Goal: Ask a question

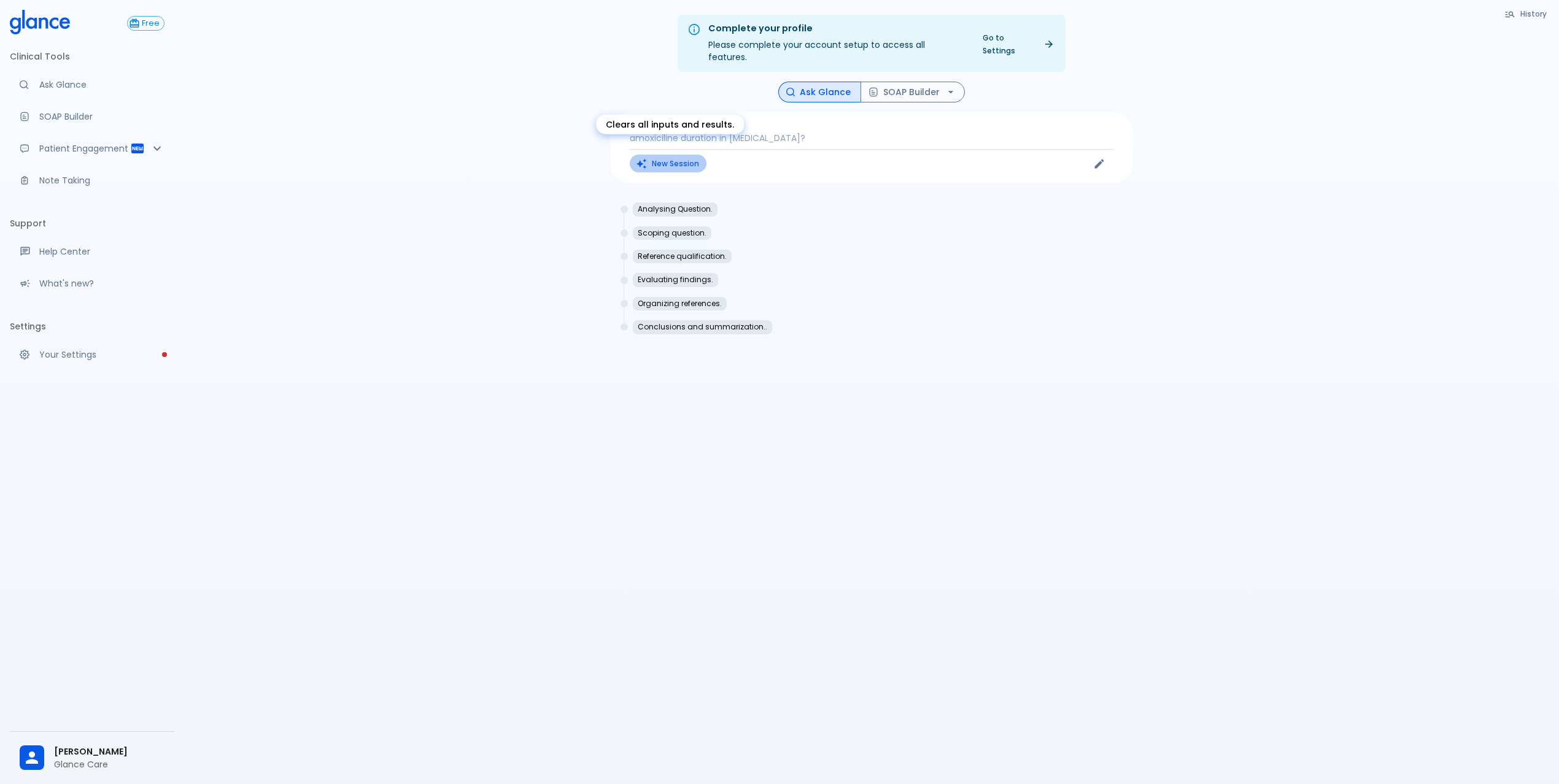
click at [666, 155] on button "New Session" at bounding box center [668, 163] width 76 height 18
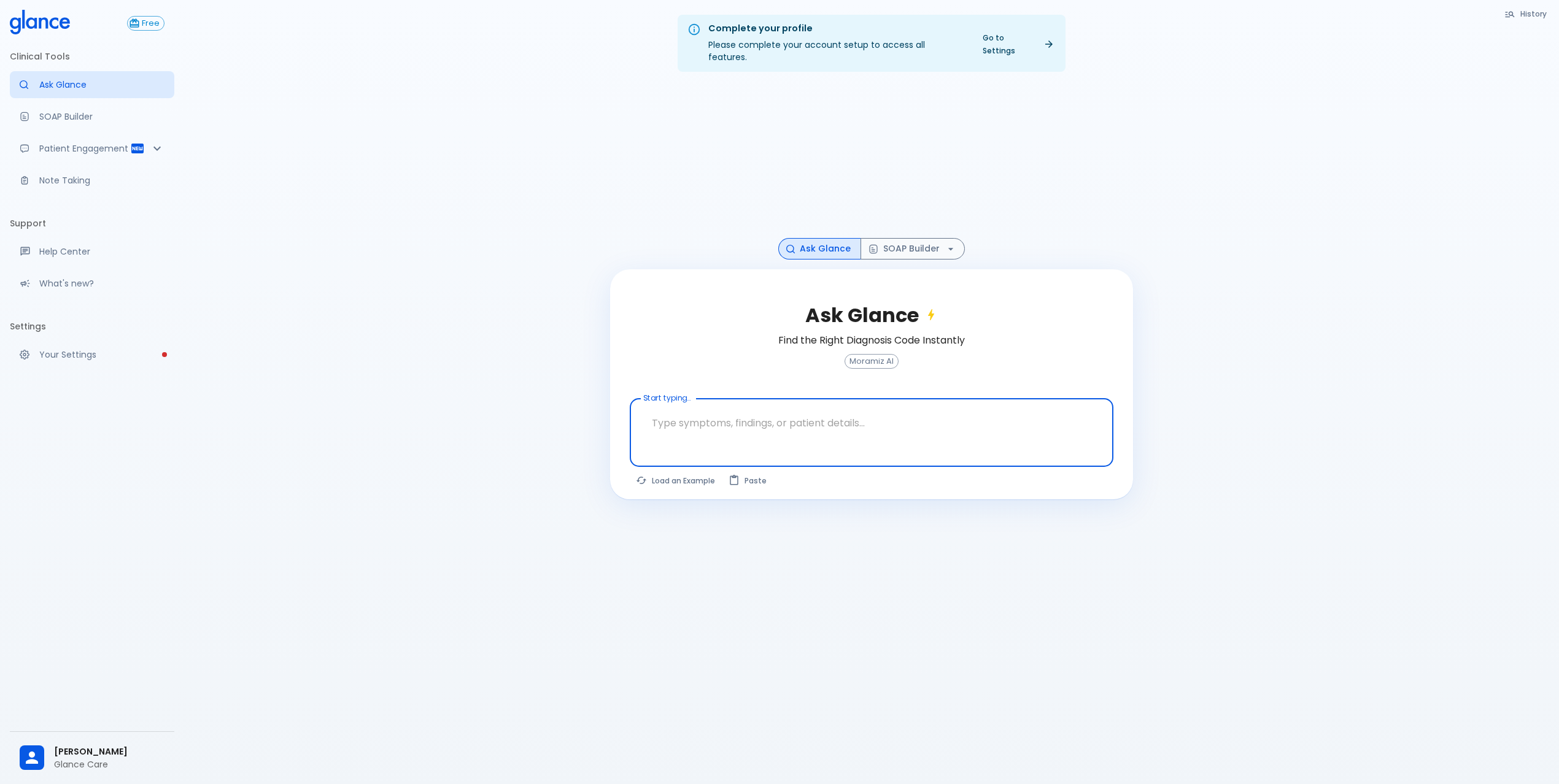
click at [651, 457] on div "Ask Glance Find the Right Diagnosis Code Instantly Moramiz AI Start typing... x…" at bounding box center [871, 384] width 523 height 230
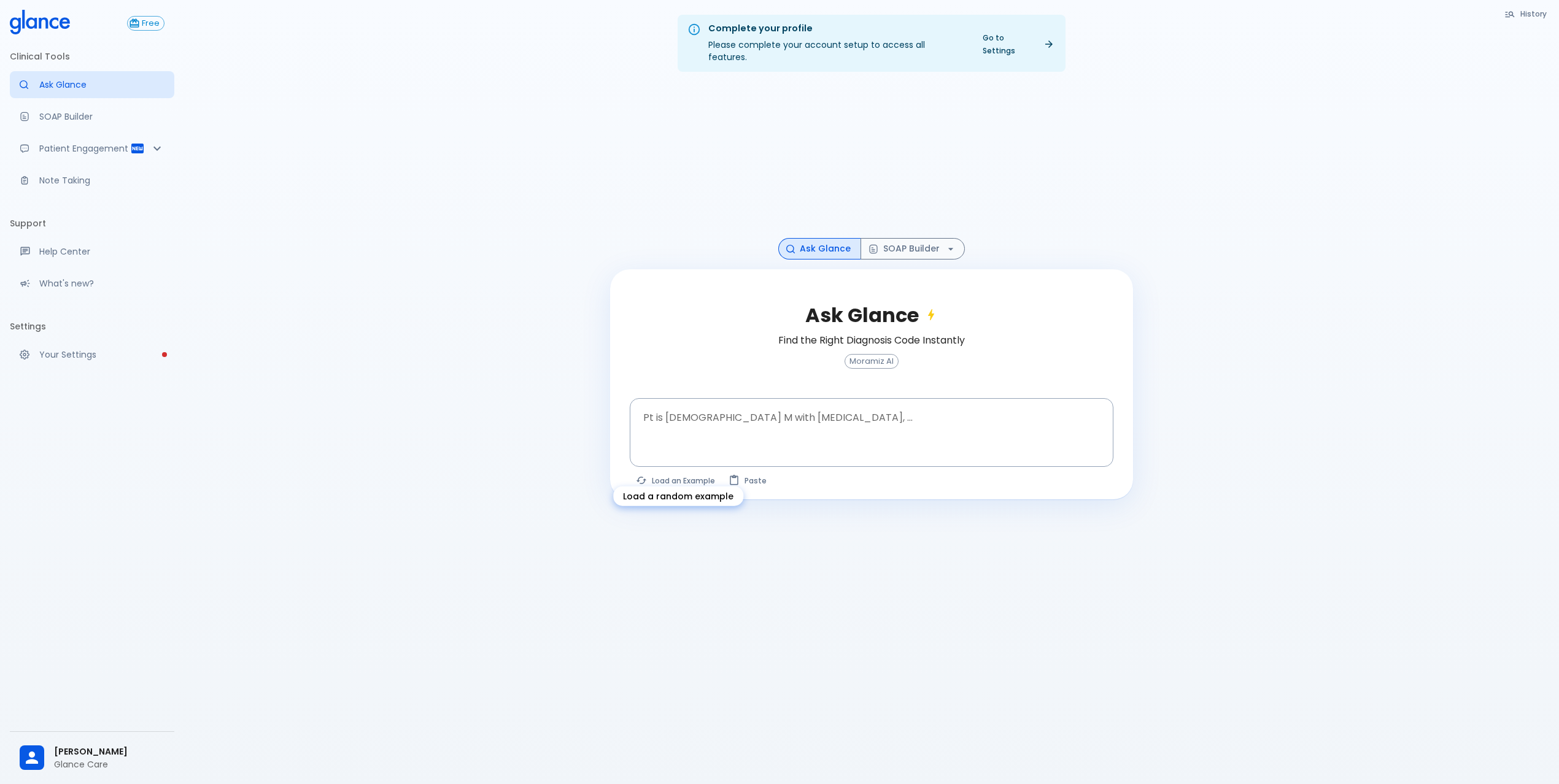
click at [662, 472] on button "Load an Example" at bounding box center [676, 480] width 93 height 18
type textarea "62M, HTN, acute tearing chest pain to back, BP 170/95, asymmetric pulses, CT an…"
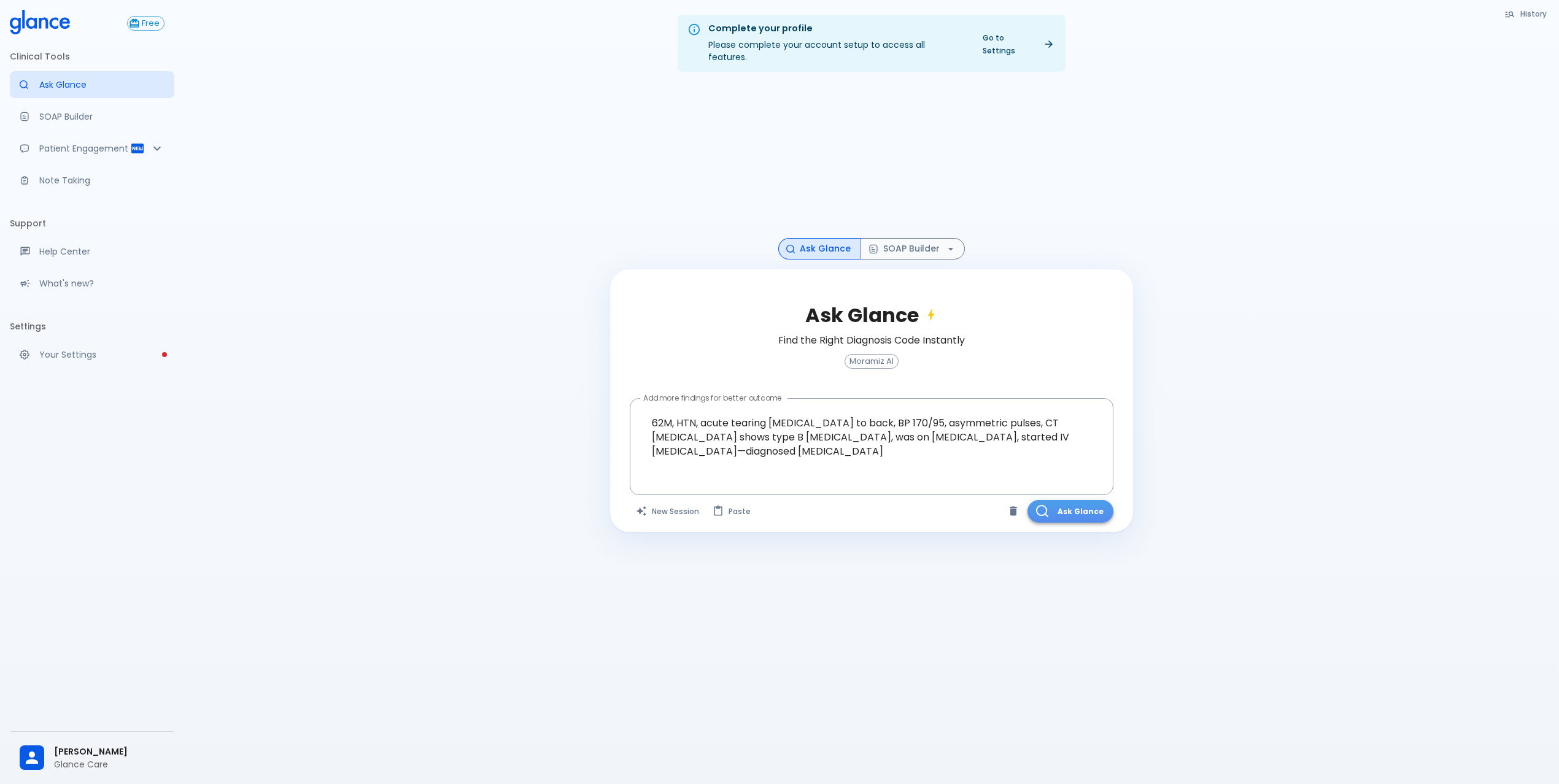
click at [1074, 501] on button "Ask Glance" at bounding box center [1071, 511] width 86 height 22
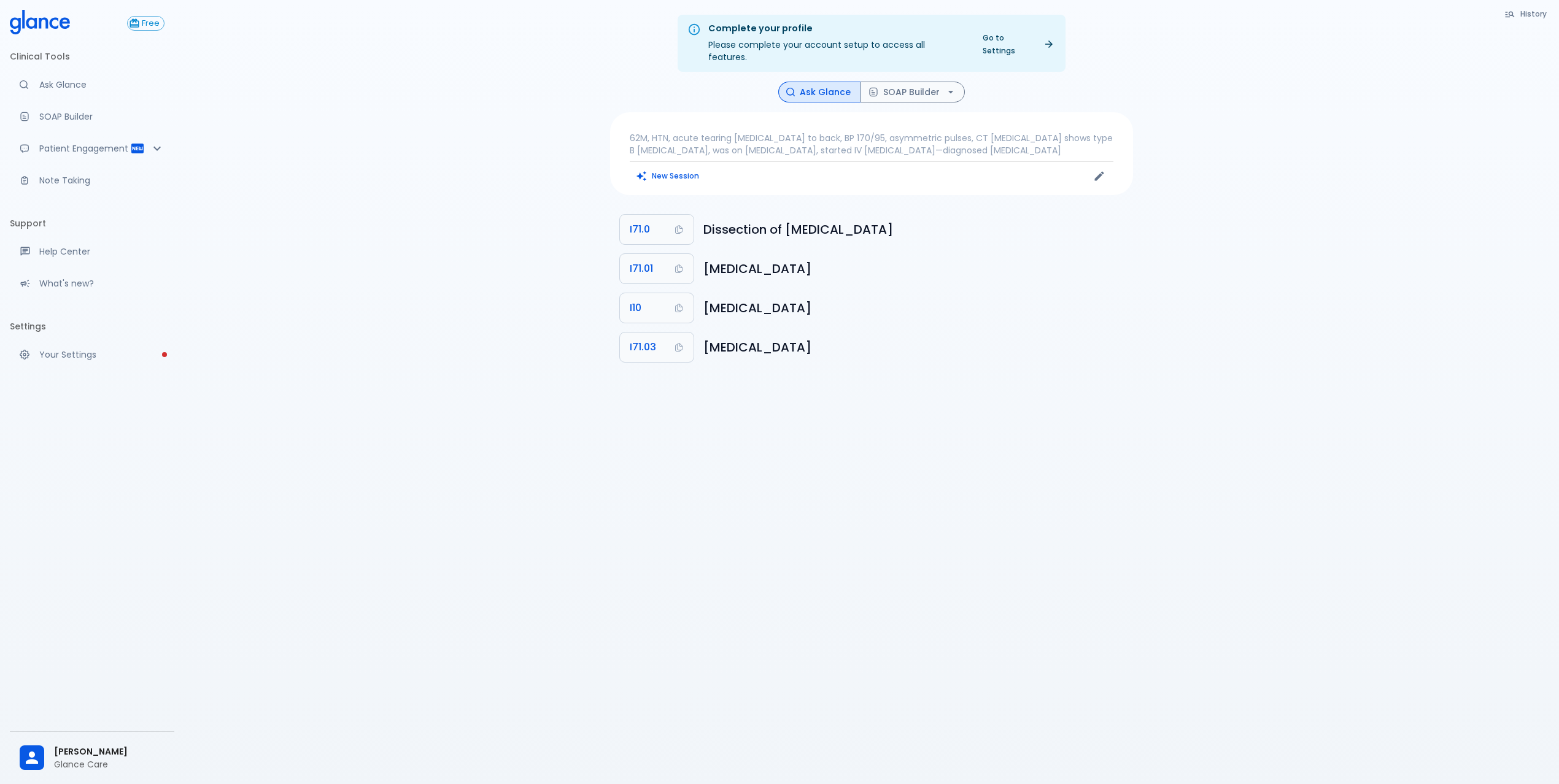
click at [810, 132] on p "62M, HTN, acute tearing chest pain to back, BP 170/95, asymmetric pulses, CT an…" at bounding box center [871, 144] width 484 height 24
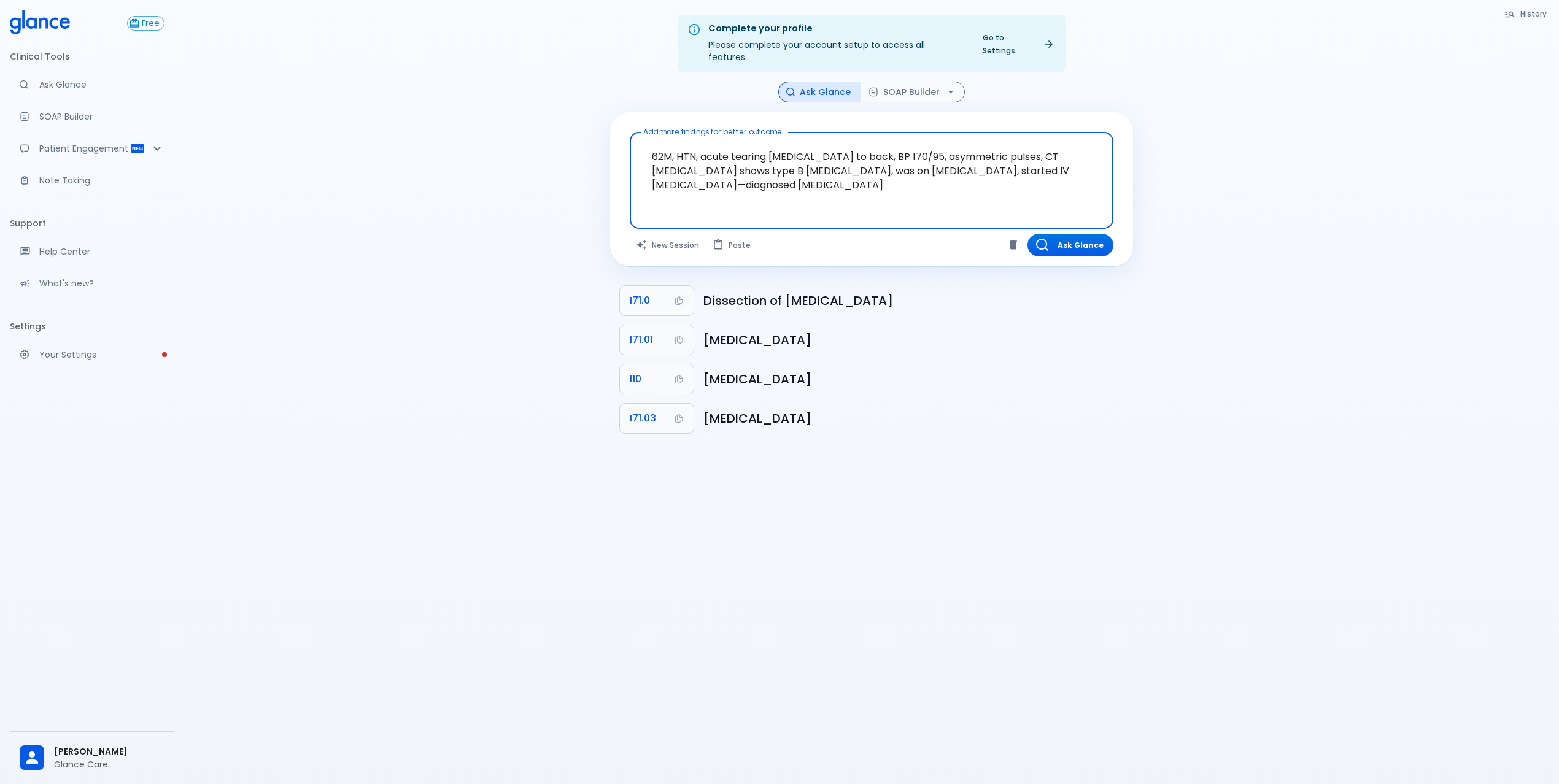
click at [789, 161] on textarea "62M, HTN, acute tearing chest pain to back, BP 170/95, asymmetric pulses, CT an…" at bounding box center [871, 171] width 467 height 67
click at [788, 161] on textarea "62M, HTN, acute tearing chest pain to back, BP 170/95, asymmetric pulses, CT an…" at bounding box center [871, 171] width 467 height 67
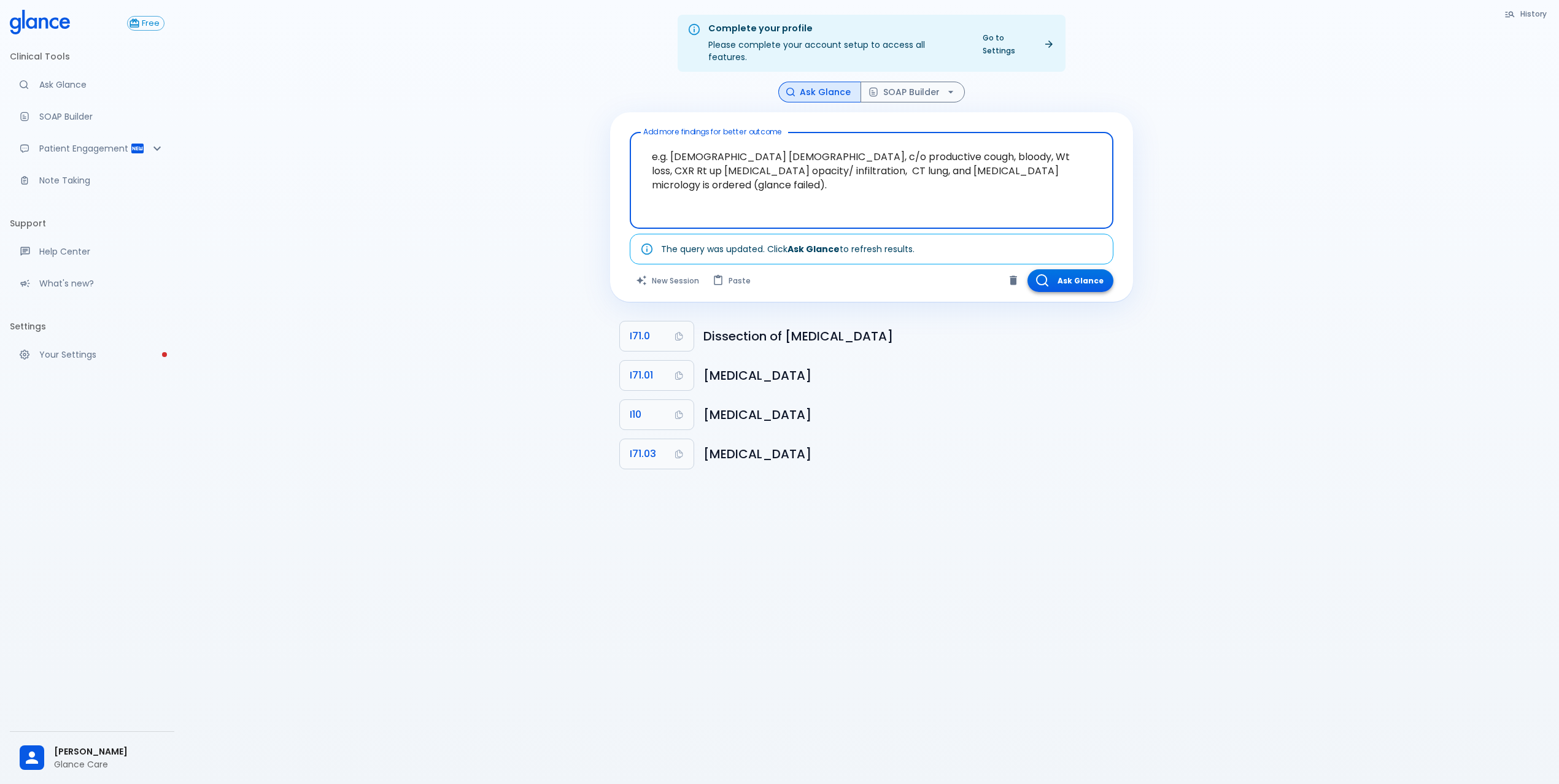
type textarea "e.g. 23 yo male, c/o productive cough, bloody, Wt loss, CXR Rt up lobe opacity/…"
click at [1061, 273] on button "Ask Glance" at bounding box center [1071, 281] width 86 height 22
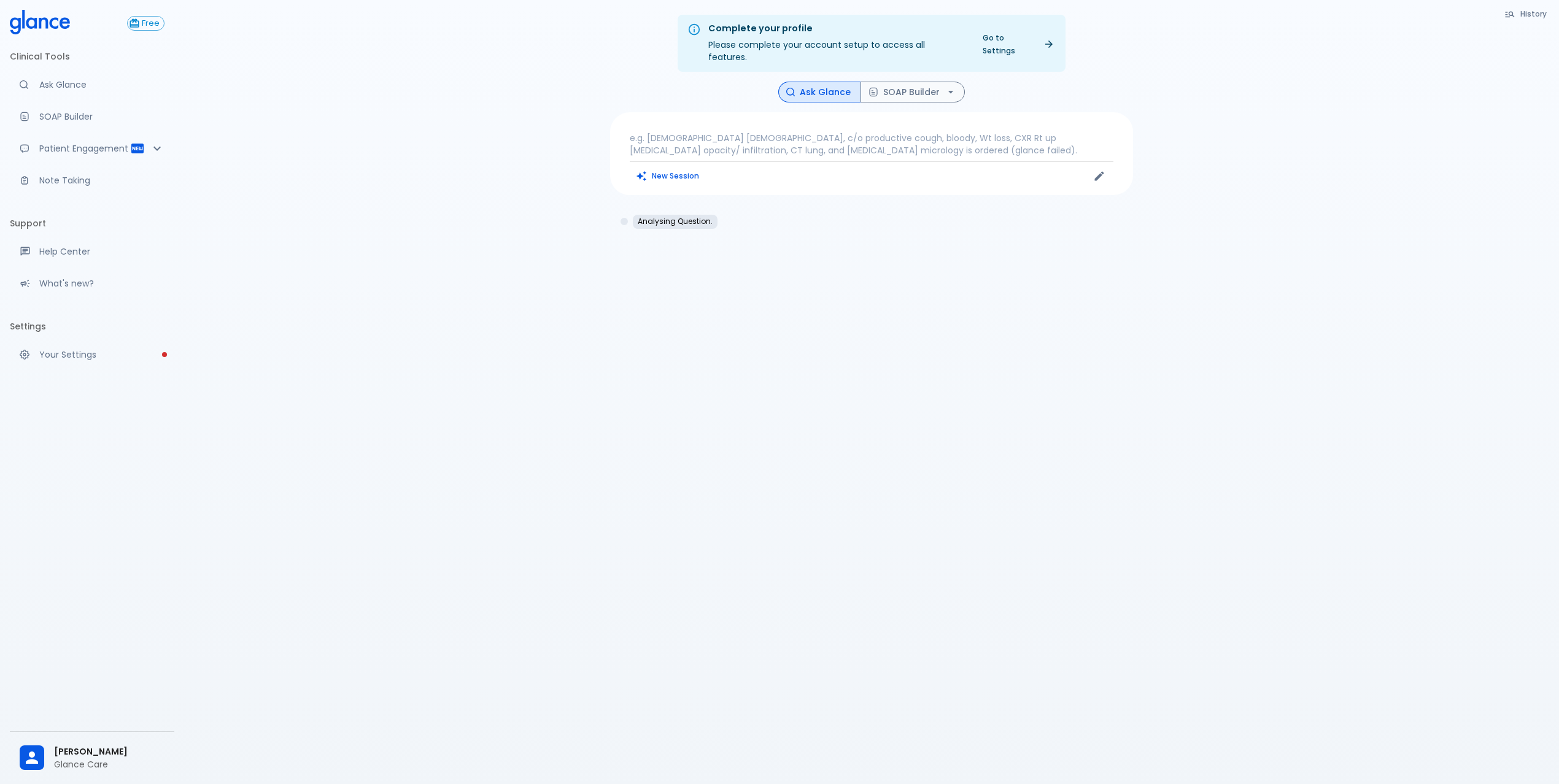
click at [921, 132] on p "e.g. 23 yo male, c/o productive cough, bloody, Wt loss, CXR Rt up lobe opacity/…" at bounding box center [871, 144] width 484 height 24
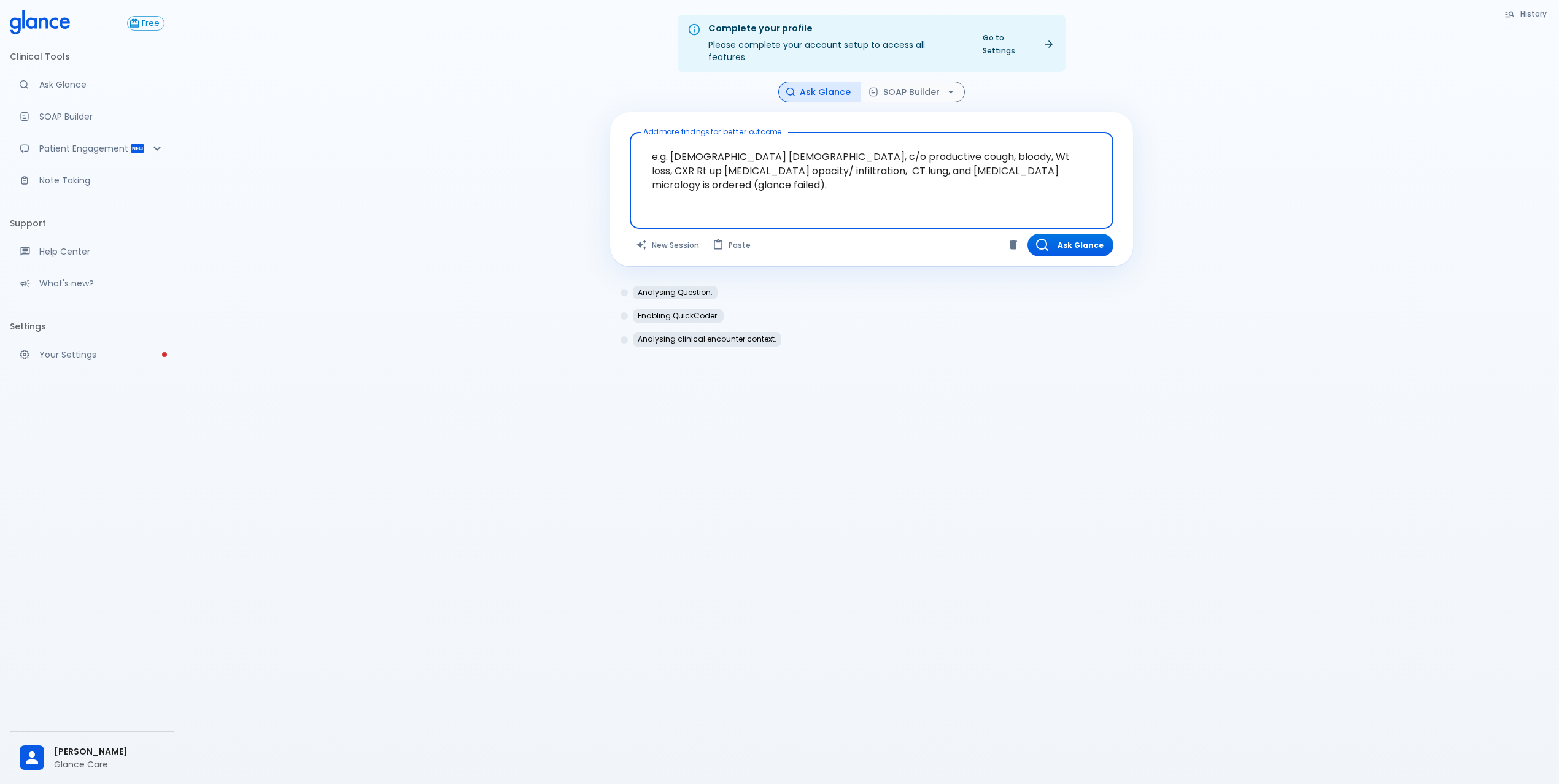
drag, startPoint x: 960, startPoint y: 161, endPoint x: 868, endPoint y: 161, distance: 92.0
click at [860, 161] on textarea "e.g. 23 yo male, c/o productive cough, bloody, Wt loss, CXR Rt up lobe opacity/…" at bounding box center [871, 171] width 467 height 67
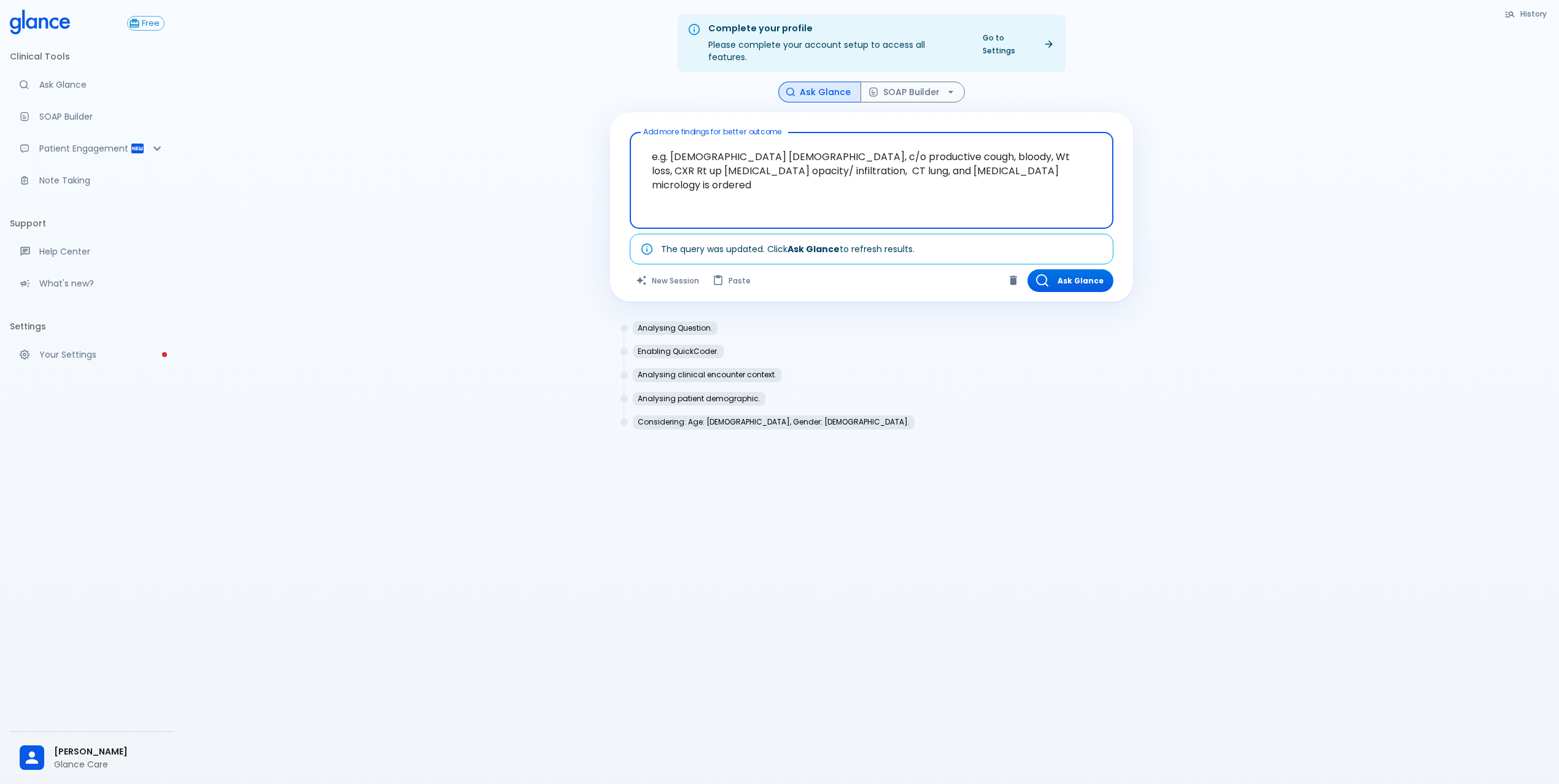
type textarea "e.g. 23 yo male, c/o productive cough, bloody, Wt loss, CXR Rt up lobe opacity/…"
click at [1129, 213] on div "Add more findings for better outcome e.g. 23 yo male, c/o productive cough, blo…" at bounding box center [871, 207] width 523 height 190
click at [1204, 216] on div "Complete your profile Please complete your account setup to access all features…" at bounding box center [871, 406] width 1375 height 814
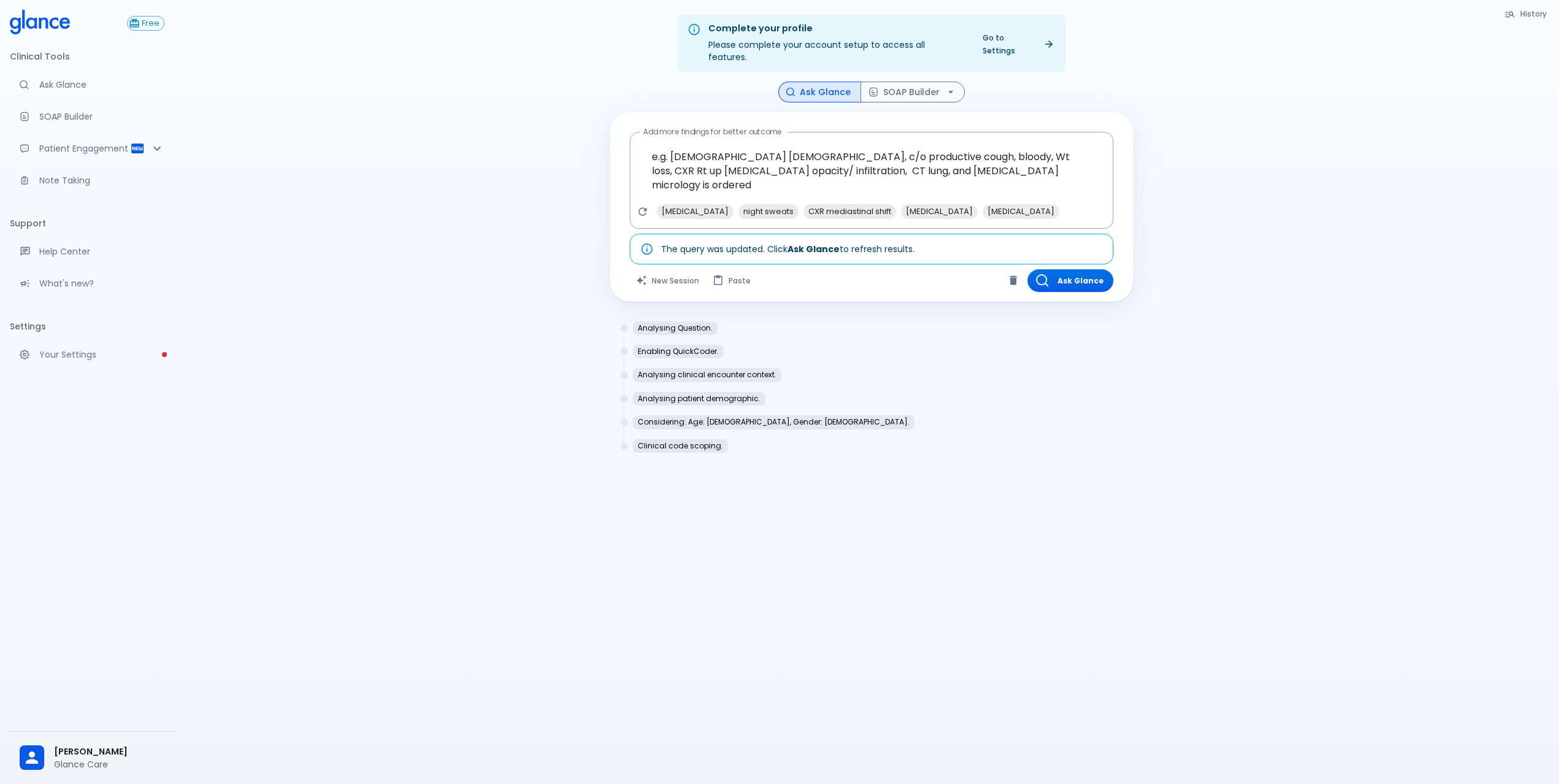
click at [1169, 424] on div "Complete your profile Please complete your account setup to access all features…" at bounding box center [871, 406] width 1375 height 814
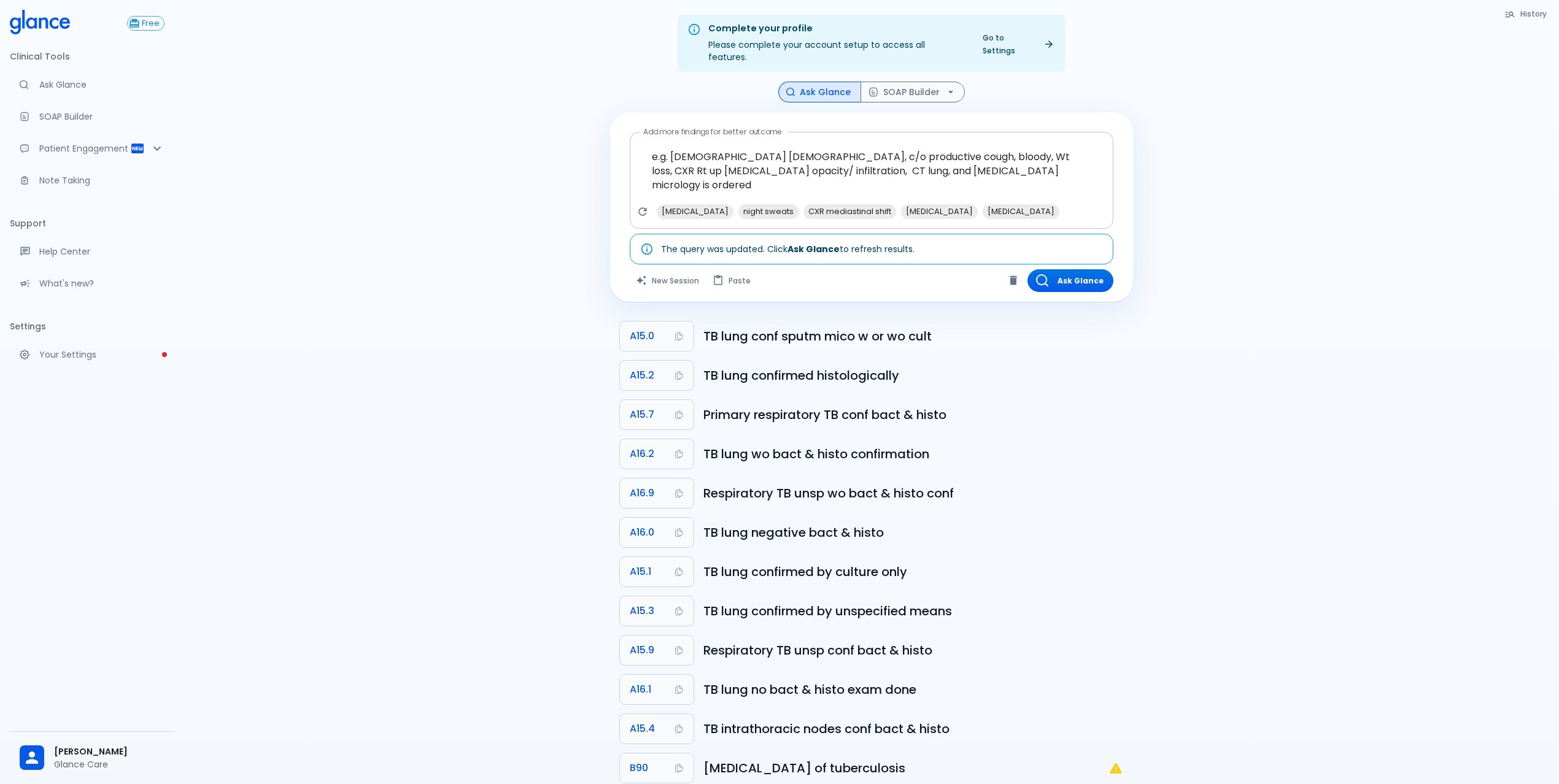
click at [897, 154] on textarea "e.g. 23 yo male, c/o productive cough, bloody, Wt loss, CXR Rt up lobe opacity/…" at bounding box center [871, 171] width 467 height 67
